Goal: Task Accomplishment & Management: Complete application form

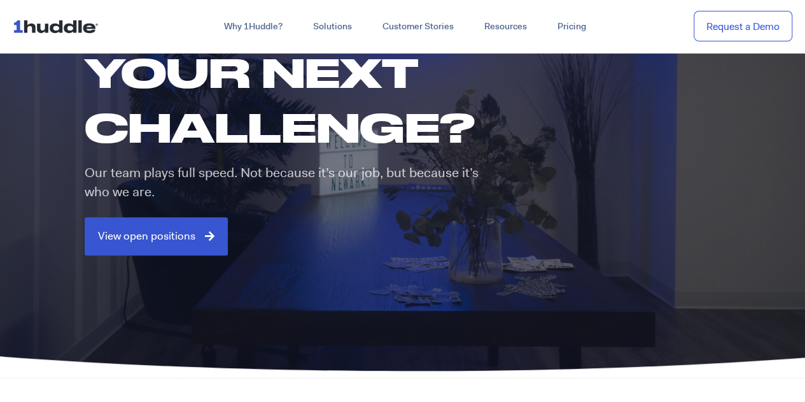
scroll to position [181, 0]
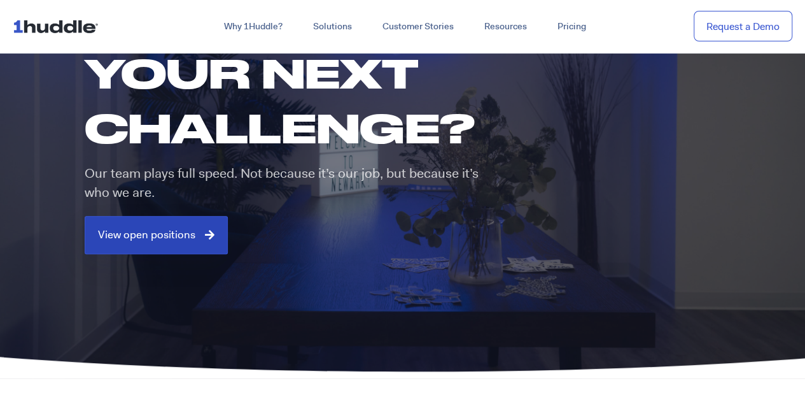
click at [185, 246] on link "View open positions" at bounding box center [156, 235] width 143 height 38
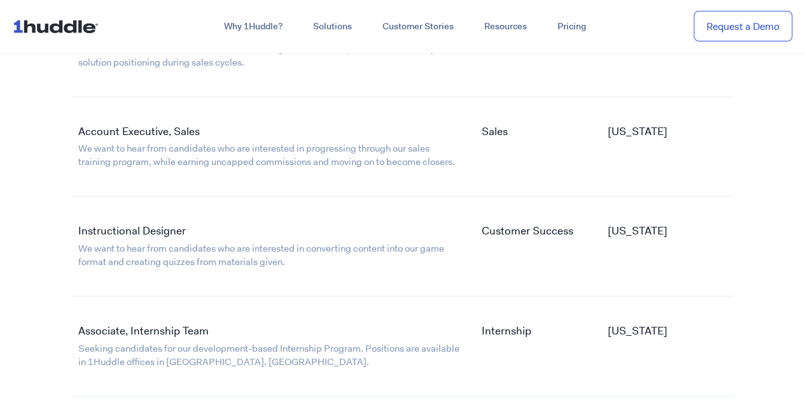
scroll to position [2533, 0]
click at [163, 327] on link "Associate, Internship Team" at bounding box center [143, 331] width 131 height 14
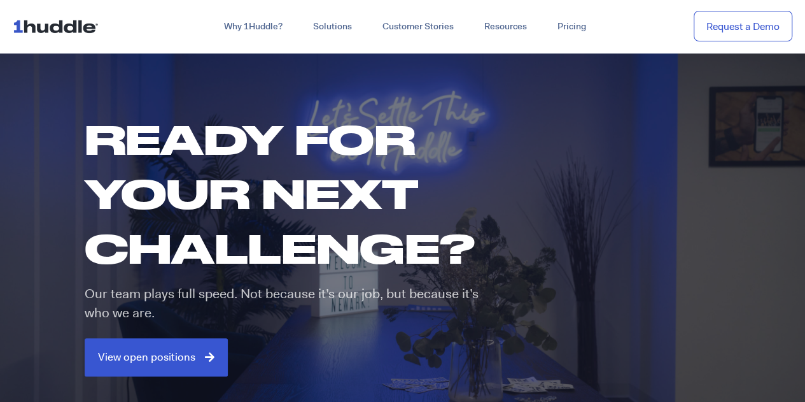
scroll to position [0, 0]
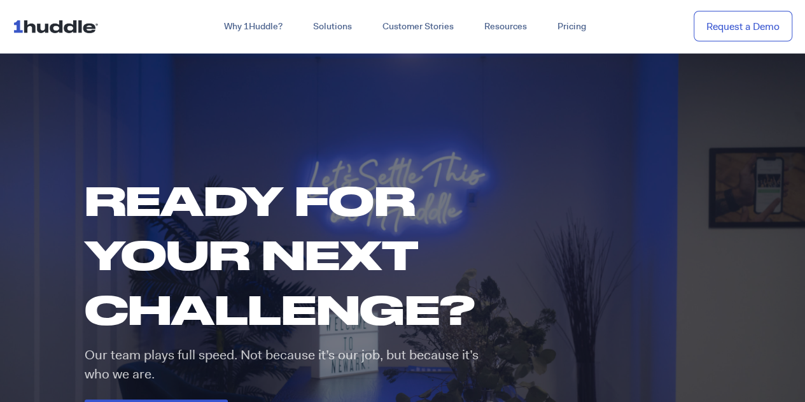
click at [73, 32] on img at bounding box center [58, 26] width 91 height 24
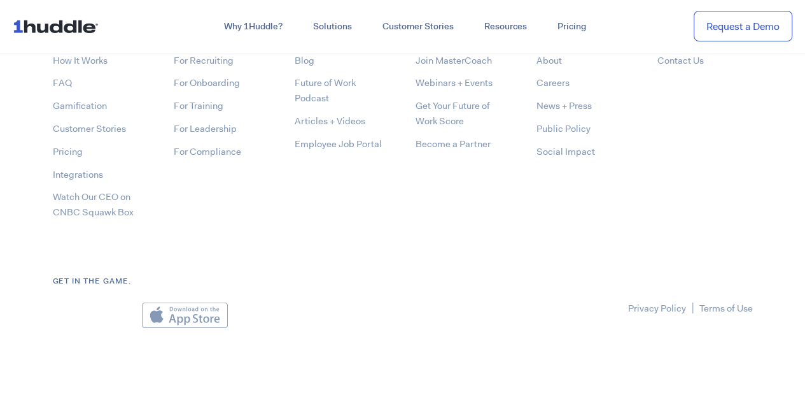
scroll to position [6719, 0]
